Goal: Task Accomplishment & Management: Manage account settings

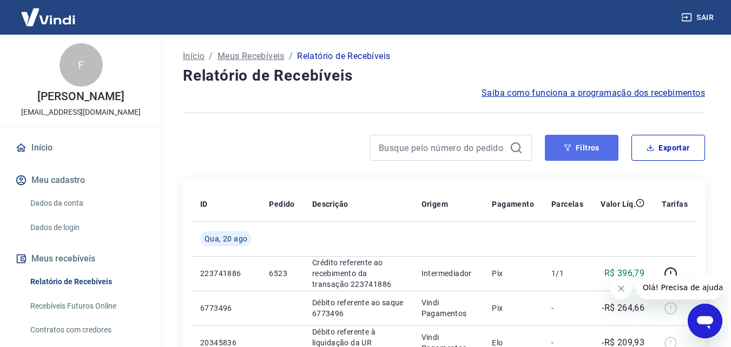
click at [599, 145] on button "Filtros" at bounding box center [582, 148] width 74 height 26
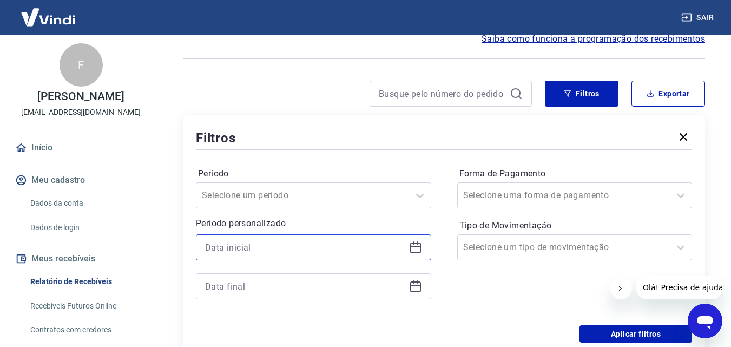
click at [253, 246] on input at bounding box center [305, 247] width 200 height 16
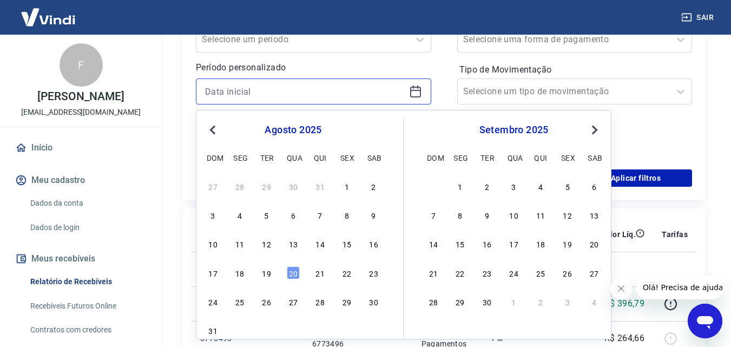
scroll to position [217, 0]
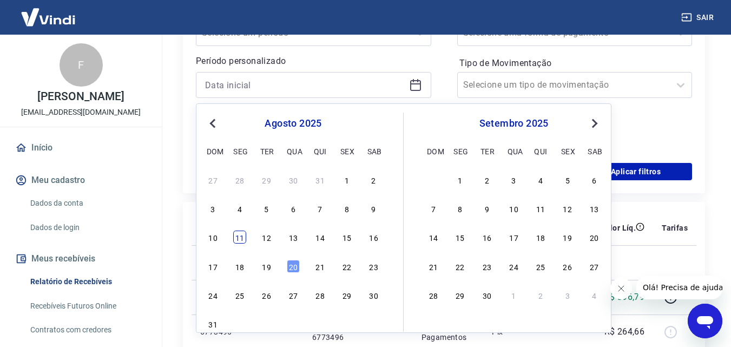
click at [237, 239] on div "11" at bounding box center [239, 237] width 13 height 13
type input "[DATE]"
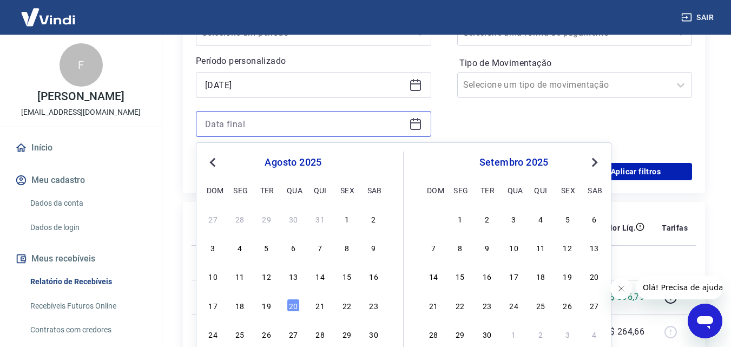
click at [277, 118] on input at bounding box center [305, 124] width 200 height 16
click at [297, 304] on div "20" at bounding box center [293, 305] width 13 height 13
type input "20/08/2025"
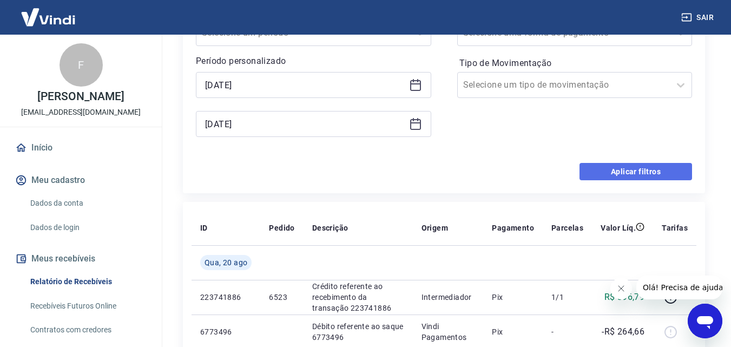
click at [671, 173] on button "Aplicar filtros" at bounding box center [636, 171] width 113 height 17
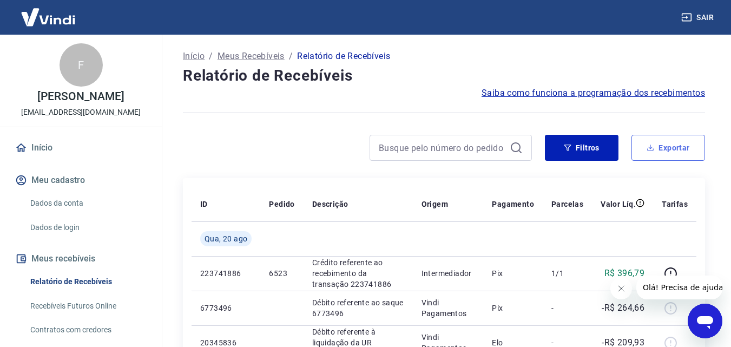
click at [667, 148] on button "Exportar" at bounding box center [669, 148] width 74 height 26
type input "11/08/2025"
type input "20/08/2025"
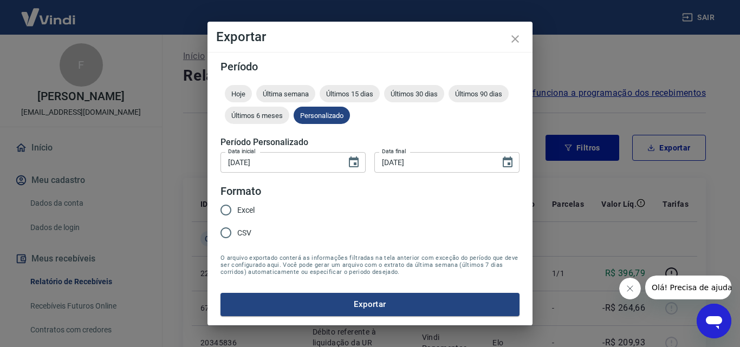
click at [221, 212] on input "Excel" at bounding box center [225, 210] width 23 height 23
radio input "true"
click at [300, 303] on button "Exportar" at bounding box center [369, 304] width 299 height 23
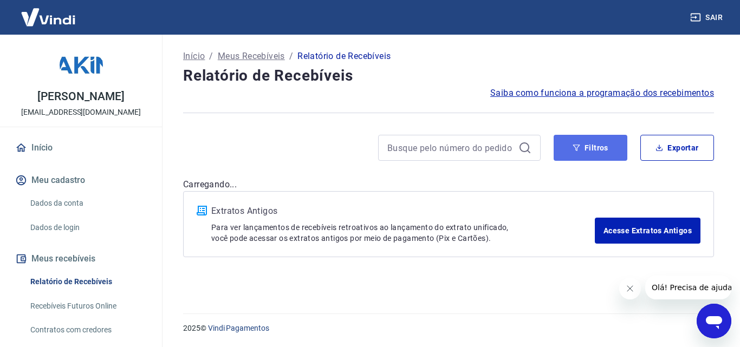
click at [587, 147] on button "Filtros" at bounding box center [590, 148] width 74 height 26
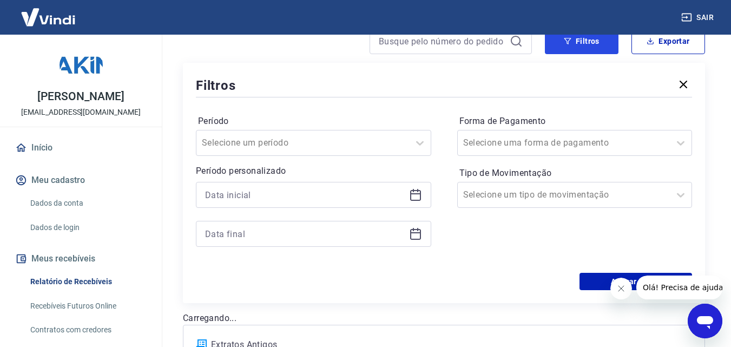
scroll to position [162, 0]
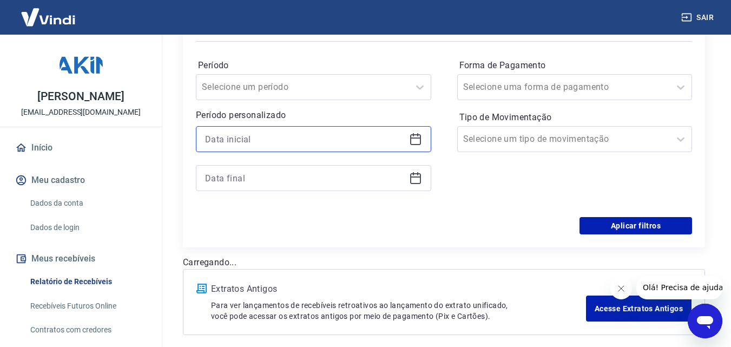
click at [226, 138] on input at bounding box center [305, 139] width 200 height 16
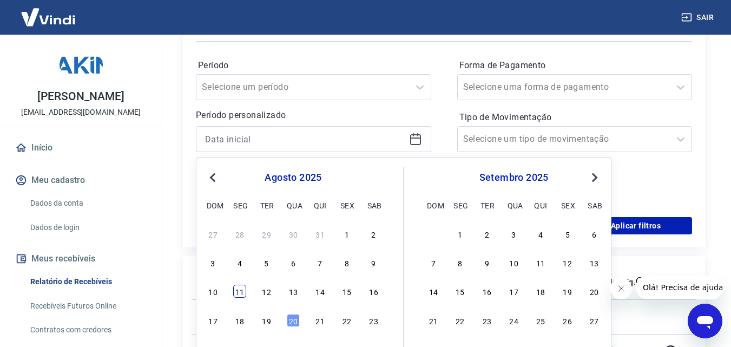
click at [240, 291] on div "11" at bounding box center [239, 291] width 13 height 13
click at [240, 291] on th "ID" at bounding box center [226, 282] width 69 height 35
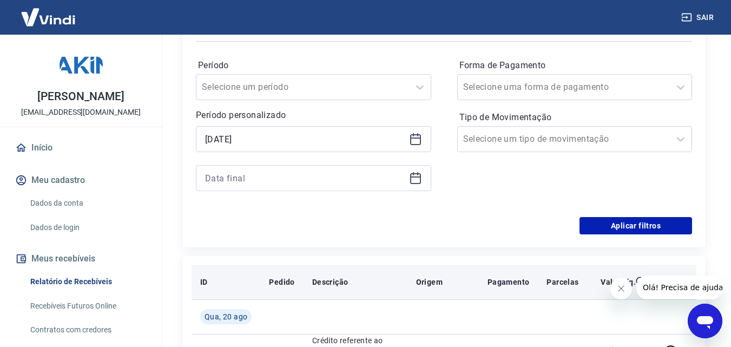
type input "11/08/2025"
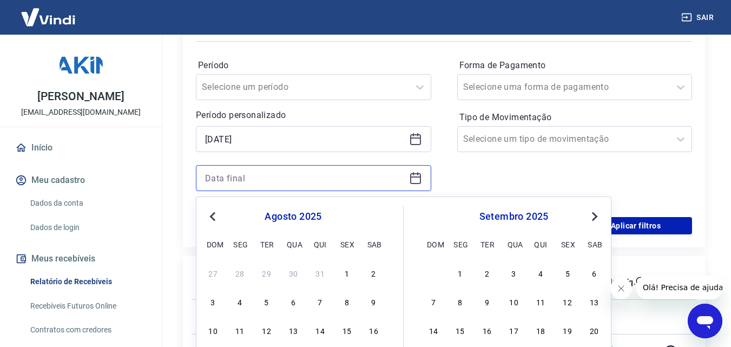
click at [292, 171] on input at bounding box center [305, 178] width 200 height 16
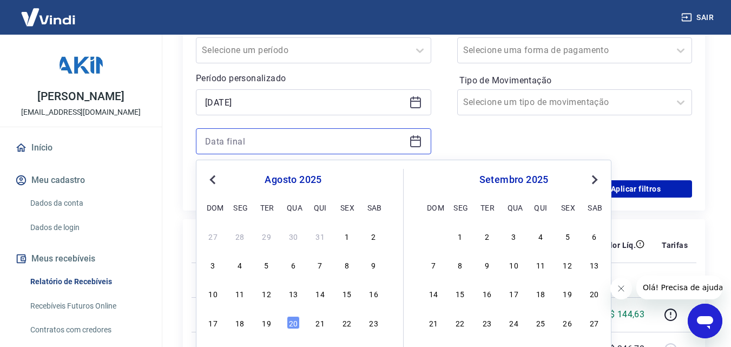
scroll to position [217, 0]
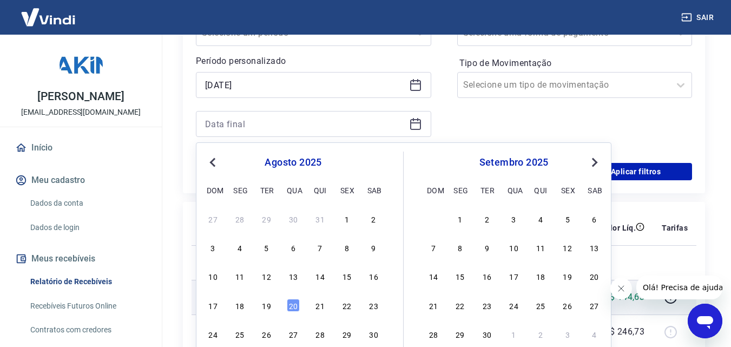
click at [293, 300] on div "20" at bounding box center [293, 305] width 13 height 13
click at [293, 303] on td "16974" at bounding box center [281, 297] width 43 height 35
type input "20/08/2025"
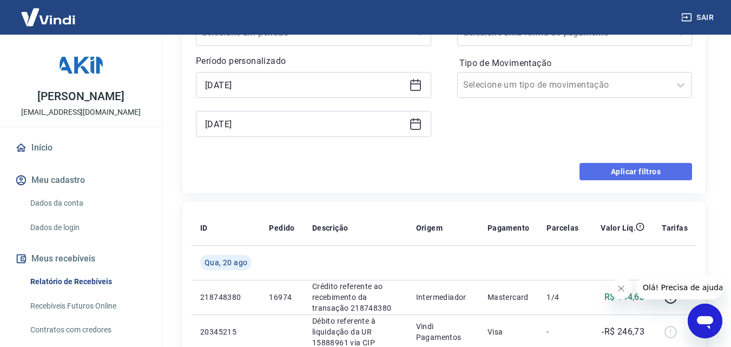
click at [610, 178] on button "Aplicar filtros" at bounding box center [636, 171] width 113 height 17
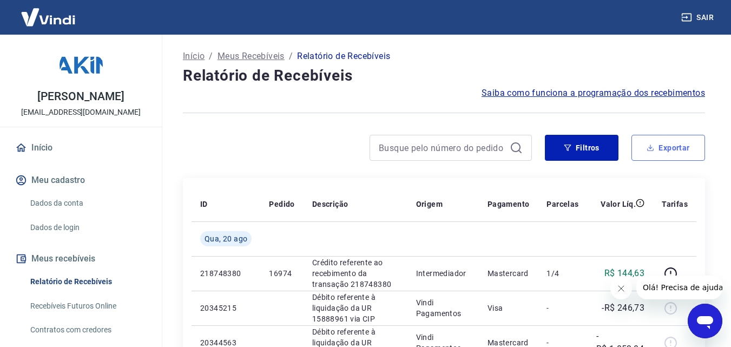
click at [672, 148] on button "Exportar" at bounding box center [669, 148] width 74 height 26
type input "11/08/2025"
type input "20/08/2025"
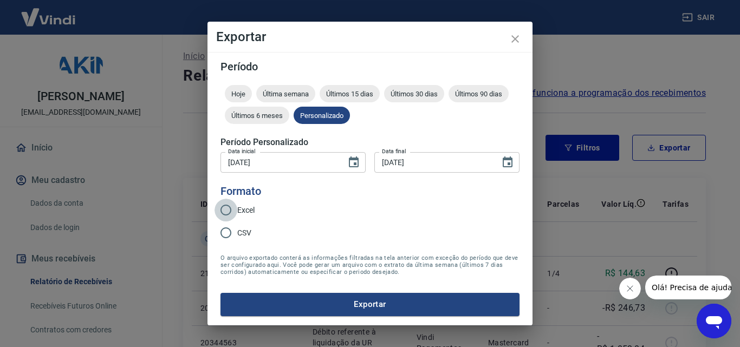
click at [227, 210] on input "Excel" at bounding box center [225, 210] width 23 height 23
radio input "true"
click at [301, 303] on button "Exportar" at bounding box center [369, 304] width 299 height 23
